Goal: Entertainment & Leisure: Consume media (video, audio)

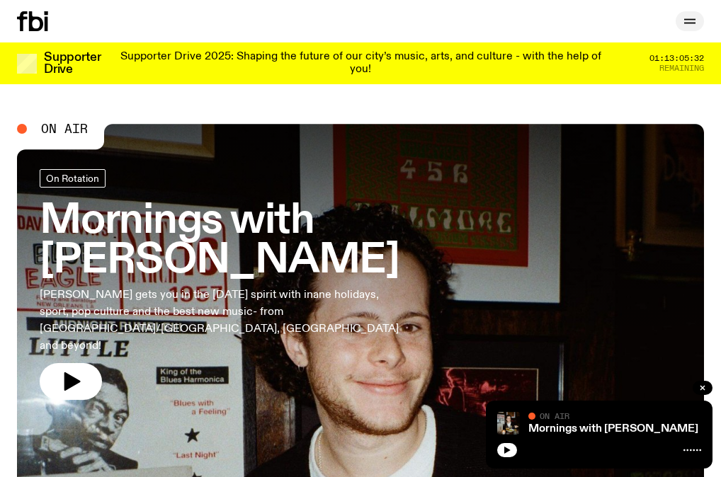
click at [689, 28] on icon "button" at bounding box center [689, 21] width 17 height 17
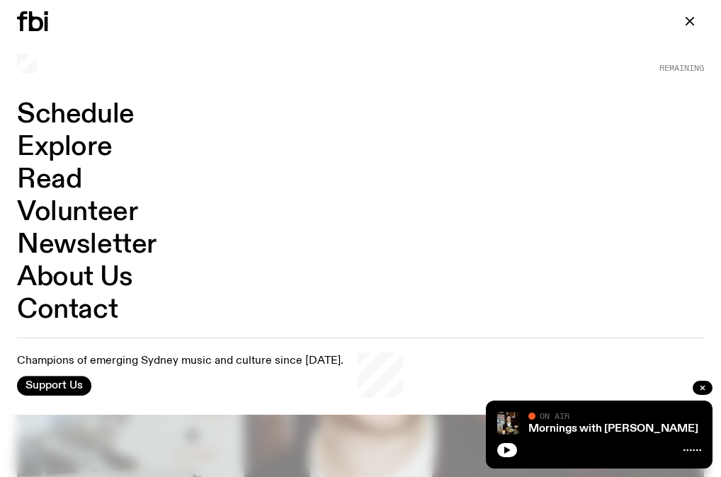
click at [92, 108] on link "Schedule" at bounding box center [76, 114] width 118 height 27
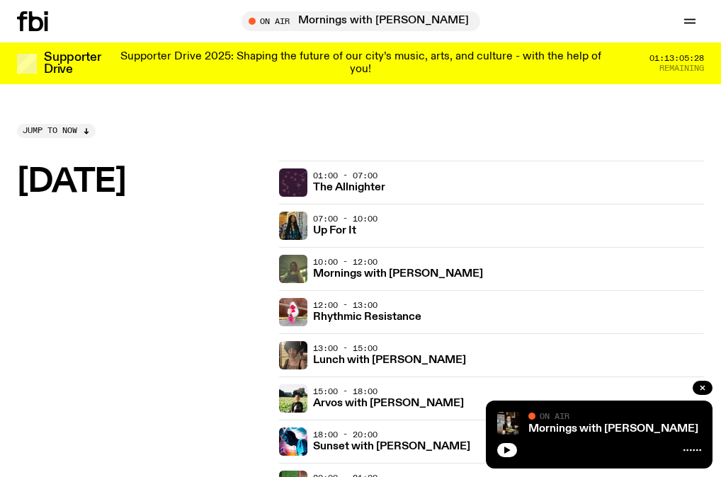
scroll to position [424, 0]
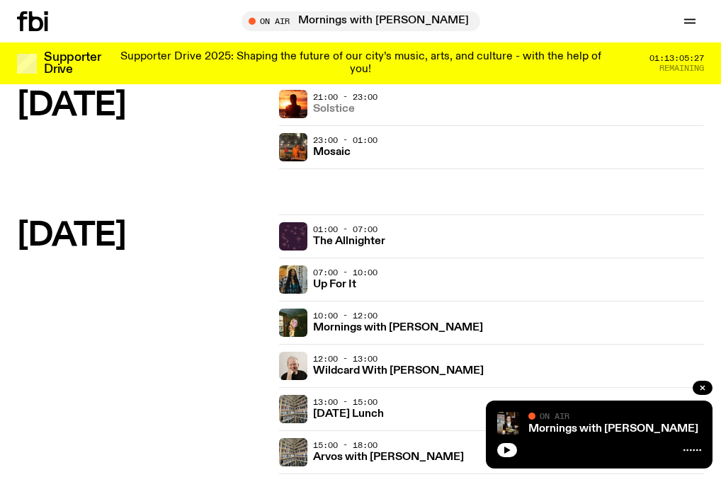
click at [336, 106] on h3 "Solstice" at bounding box center [334, 109] width 42 height 11
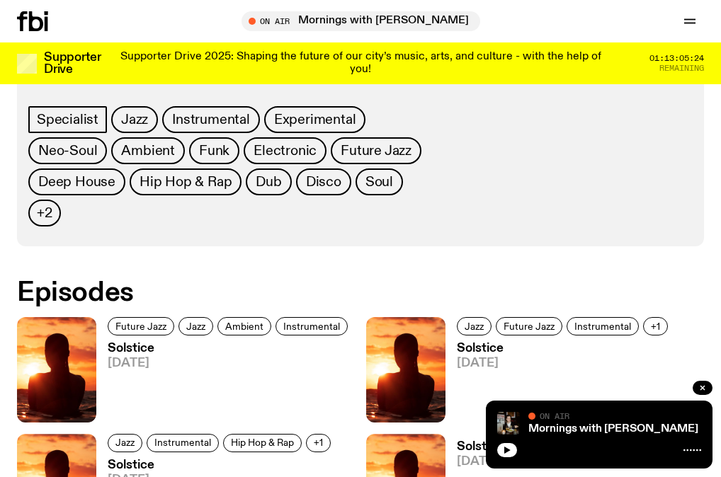
scroll to position [753, 0]
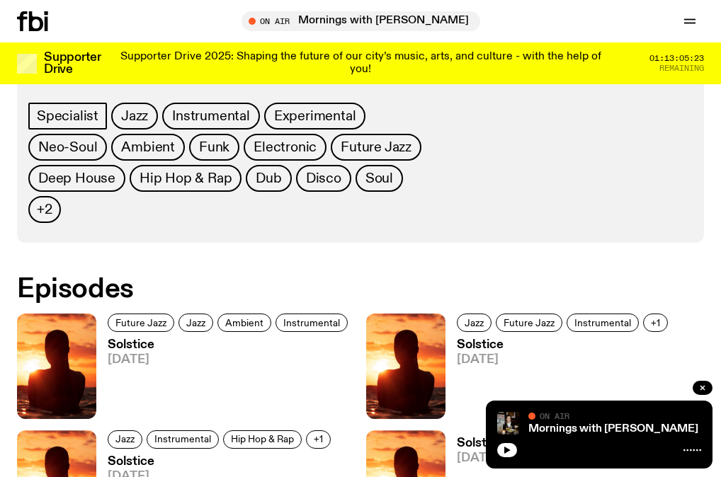
click at [130, 339] on h3 "Solstice" at bounding box center [230, 345] width 244 height 12
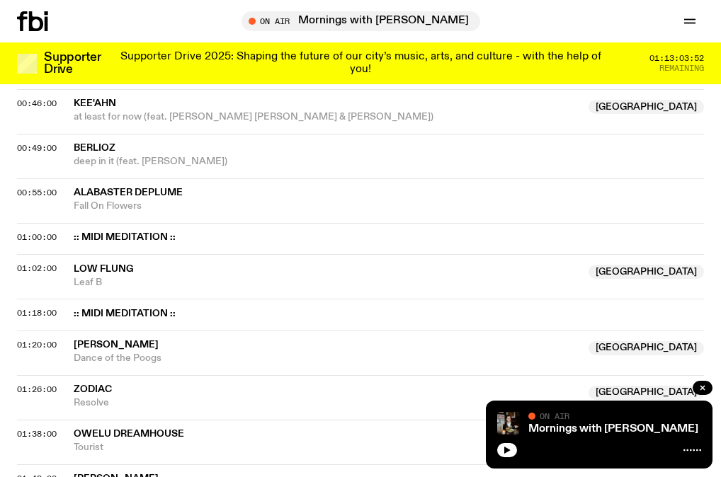
scroll to position [886, 0]
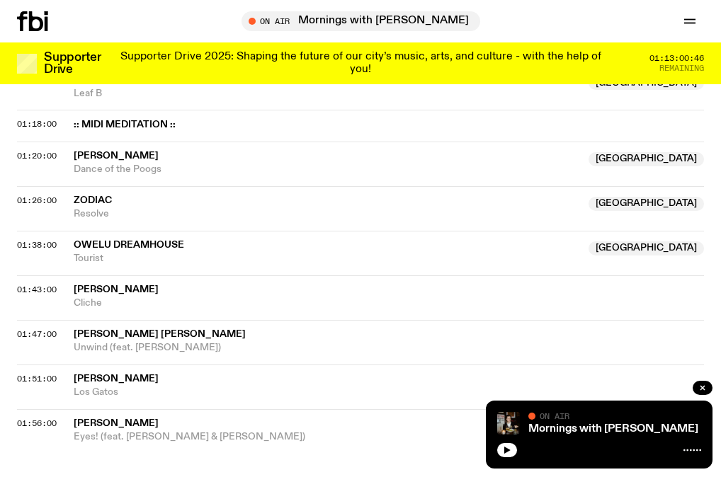
click at [181, 443] on span "Eyes! (feat. [PERSON_NAME] & [PERSON_NAME])" at bounding box center [327, 437] width 506 height 13
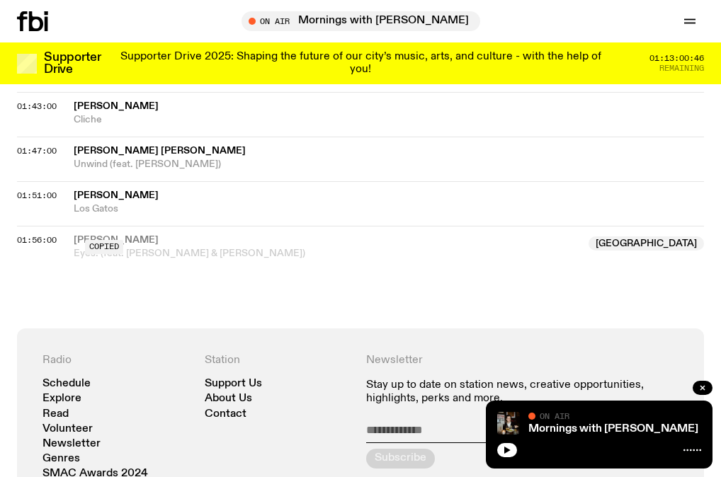
scroll to position [1267, 0]
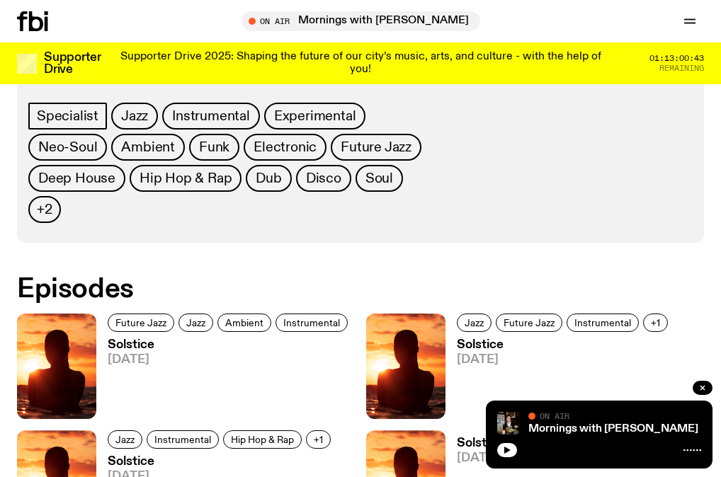
scroll to position [856, 0]
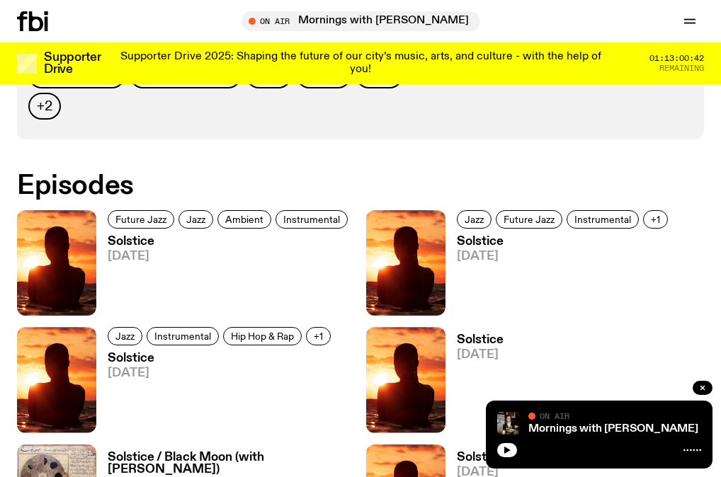
click at [481, 251] on span "[DATE]" at bounding box center [564, 257] width 215 height 12
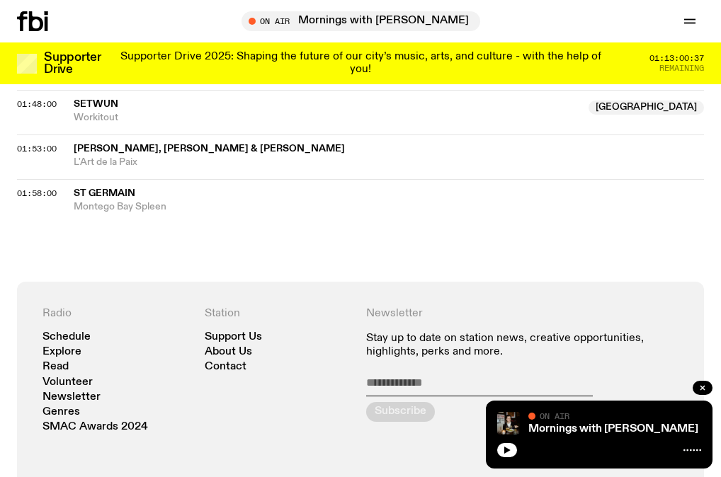
scroll to position [1221, 0]
